Goal: Information Seeking & Learning: Understand process/instructions

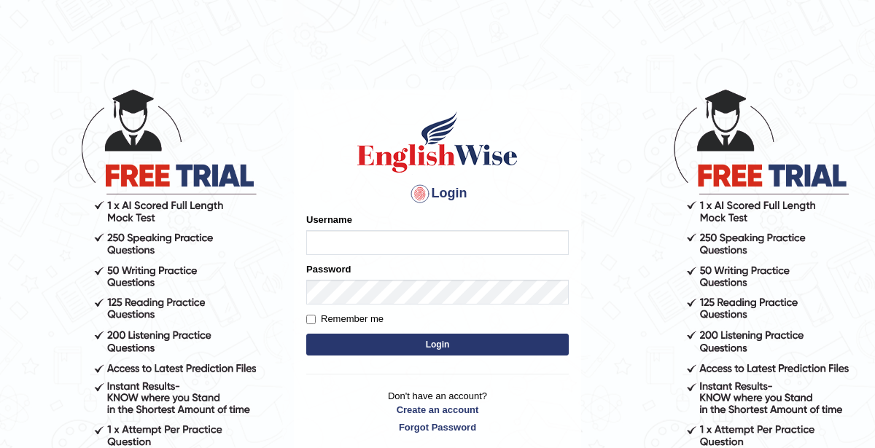
type input "KaurRavinder"
click at [458, 351] on button "Login" at bounding box center [437, 345] width 262 height 22
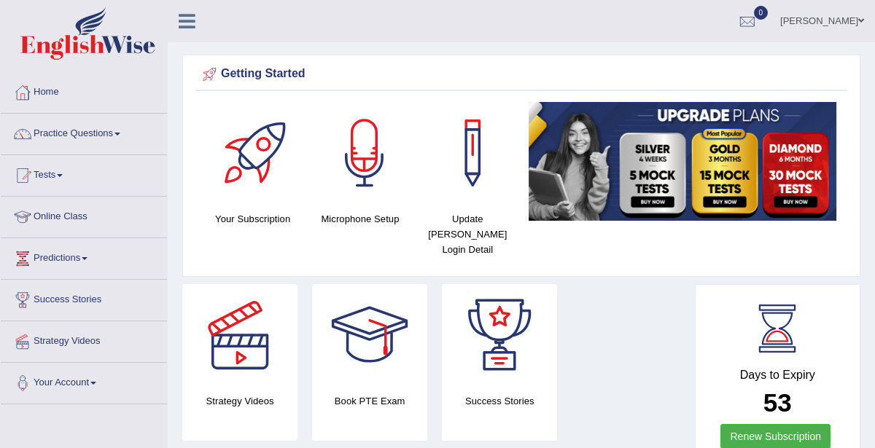
click at [60, 215] on link "Online Class" at bounding box center [84, 215] width 166 height 36
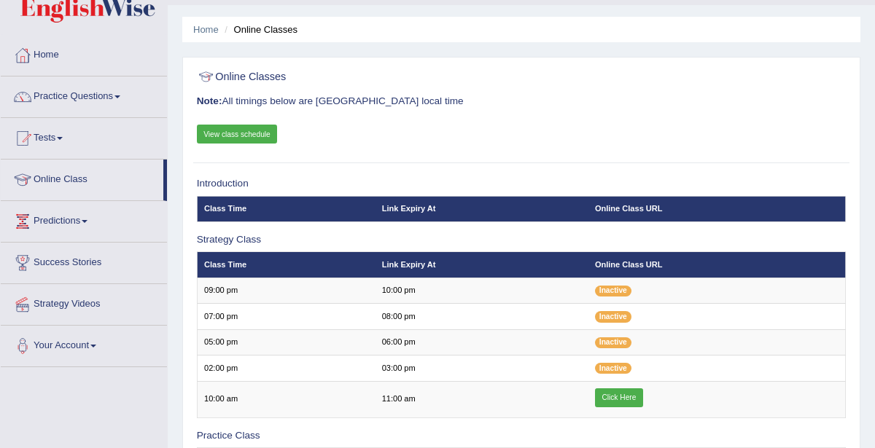
scroll to position [34, 0]
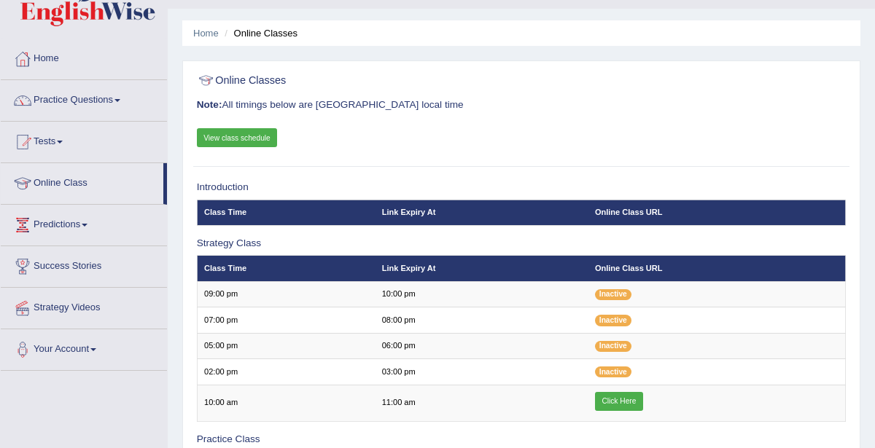
click at [235, 134] on link "View class schedule" at bounding box center [237, 137] width 81 height 19
